Goal: Navigation & Orientation: Find specific page/section

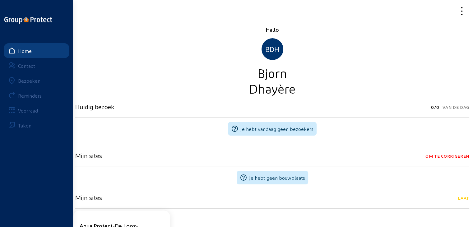
click at [32, 83] on div "Bezoeken" at bounding box center [29, 81] width 22 height 6
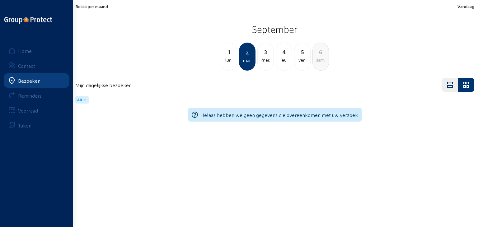
click at [95, 8] on span "Bekijk per maand" at bounding box center [91, 6] width 33 height 5
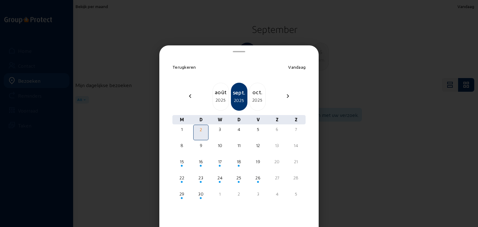
click at [259, 92] on div "oct." at bounding box center [257, 92] width 16 height 9
click at [257, 92] on div "nov." at bounding box center [257, 92] width 16 height 9
click at [177, 65] on span "Terugkeren" at bounding box center [184, 66] width 24 height 5
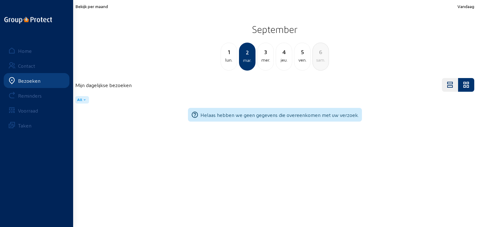
click at [101, 5] on span "Bekijk per maand" at bounding box center [91, 6] width 33 height 5
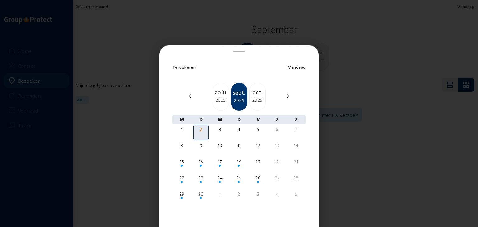
click at [257, 96] on div "2025" at bounding box center [257, 99] width 16 height 7
